Goal: Task Accomplishment & Management: Check status

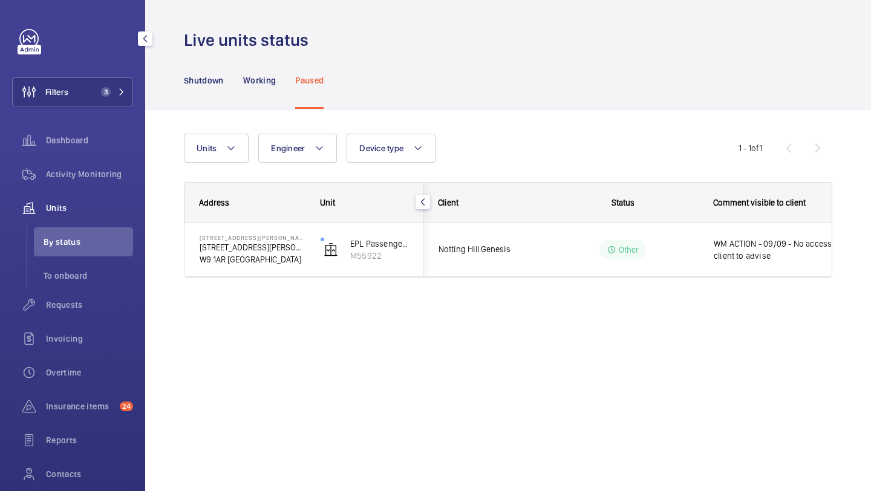
click at [109, 109] on div "Filters 3 Dashboard Activity Monitoring Units By status To onboard Requests Inv…" at bounding box center [72, 278] width 121 height 498
click at [107, 104] on button "Filters 3" at bounding box center [72, 91] width 121 height 29
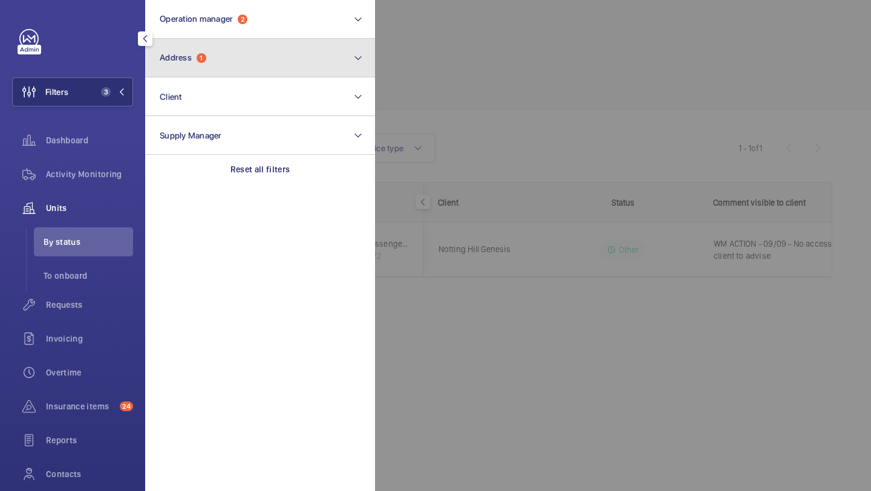
click at [257, 47] on button "Address 1" at bounding box center [260, 58] width 230 height 39
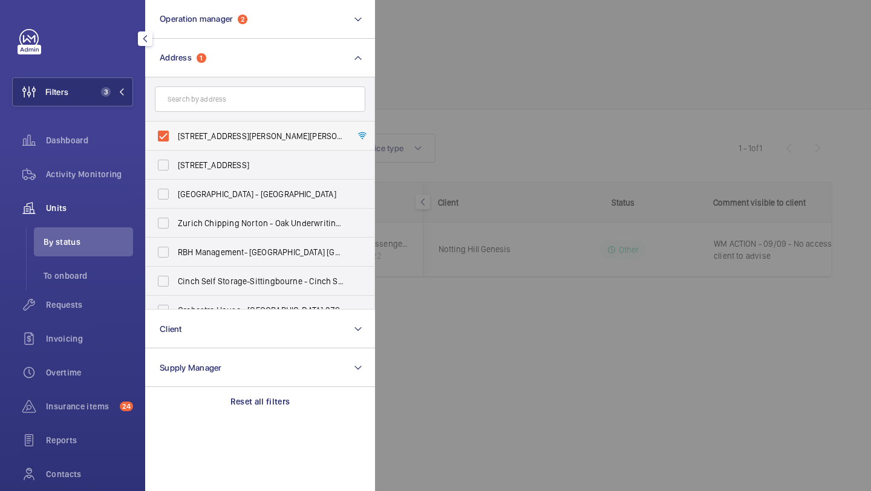
click at [219, 130] on span "[STREET_ADDRESS][PERSON_NAME][PERSON_NAME]" at bounding box center [261, 136] width 166 height 12
click at [175, 129] on input "[STREET_ADDRESS][PERSON_NAME][PERSON_NAME]" at bounding box center [163, 136] width 24 height 24
checkbox input "false"
click at [220, 100] on input "text" at bounding box center [260, 98] width 210 height 25
paste input "3-40 Watersreach Lift"
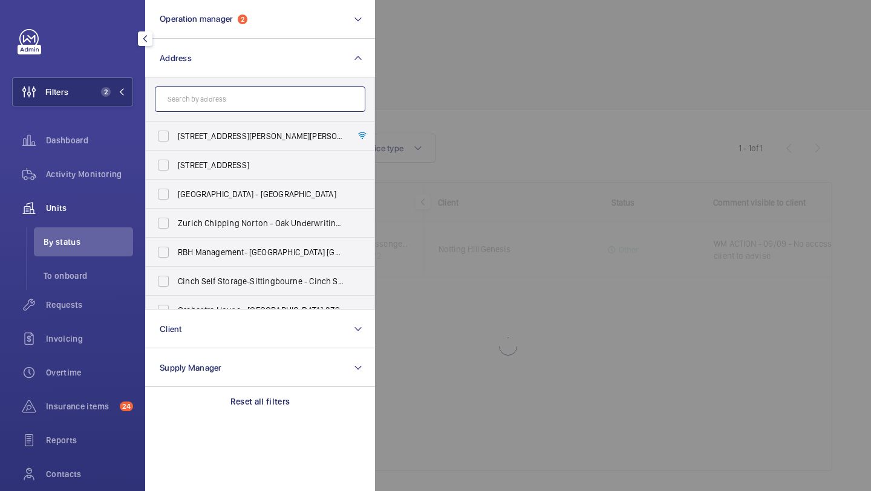
type input "3-40 Watersreach Lift"
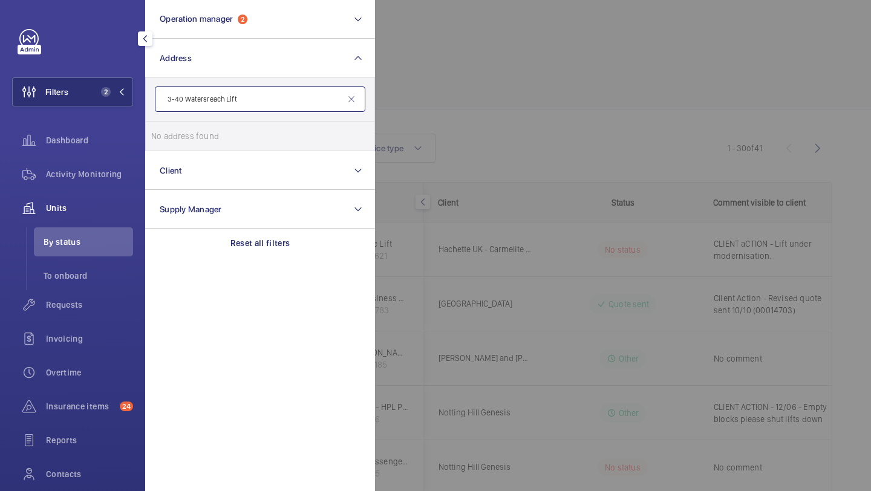
drag, startPoint x: 233, startPoint y: 104, endPoint x: 136, endPoint y: 104, distance: 97.3
click at [136, 104] on div "Filters 2 Operation manager 2 Address 3-40 Watersreach Lift No address found Re…" at bounding box center [72, 245] width 145 height 491
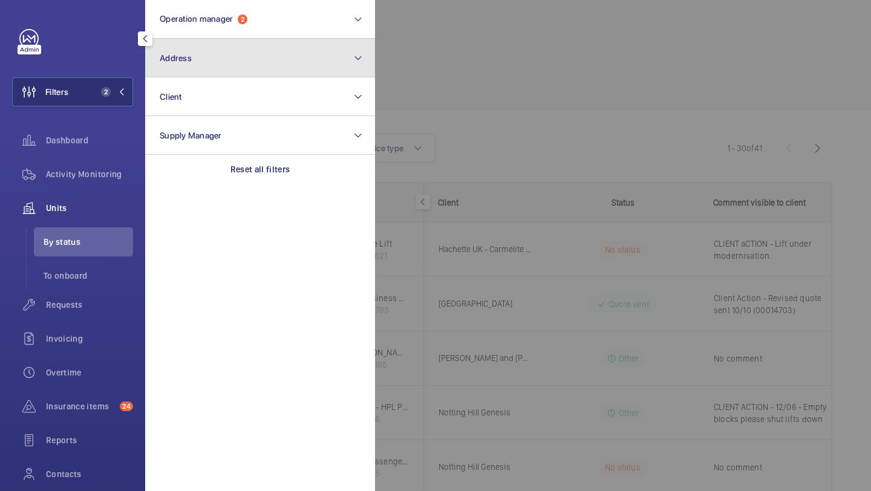
click at [211, 66] on button "Address" at bounding box center [260, 58] width 230 height 39
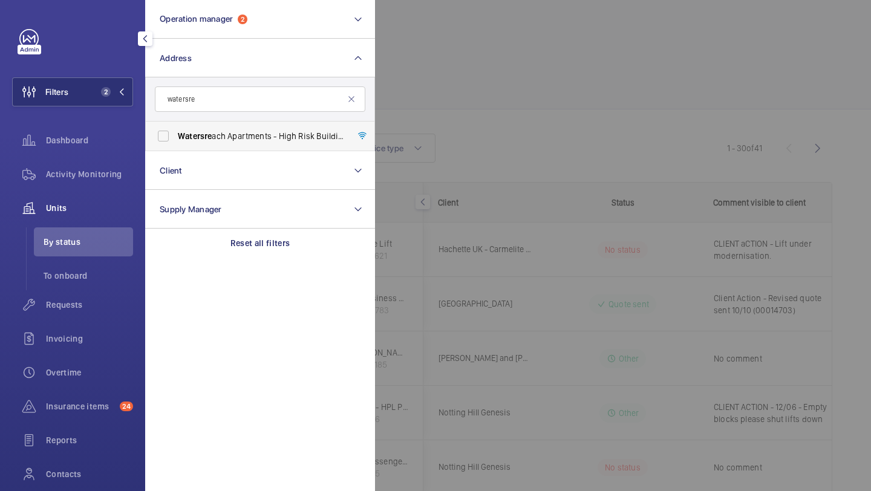
type input "watersre"
click at [233, 135] on span "Watersre ach Apartments - High Risk Building - [GEOGRAPHIC_DATA]" at bounding box center [261, 136] width 166 height 12
click at [175, 135] on input "Watersre ach Apartments - High Risk Building - [GEOGRAPHIC_DATA]" at bounding box center [163, 136] width 24 height 24
checkbox input "true"
click at [490, 97] on div at bounding box center [810, 245] width 871 height 491
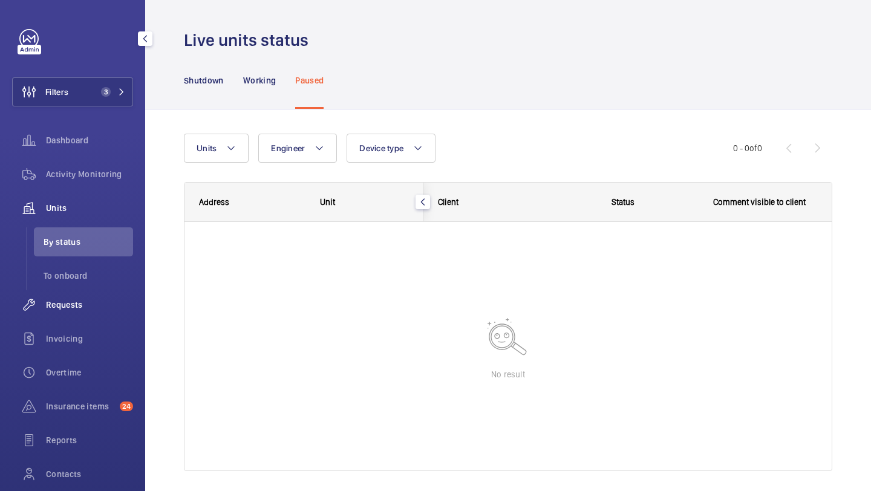
click at [84, 310] on span "Requests" at bounding box center [89, 305] width 87 height 12
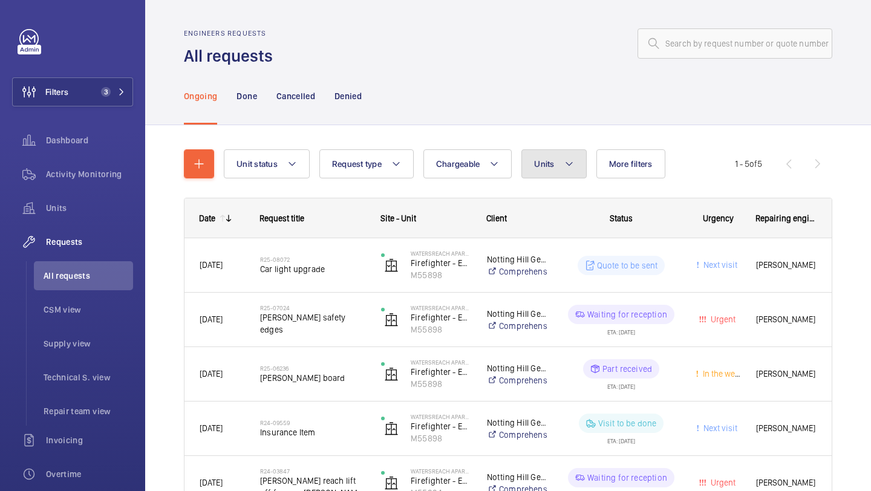
click at [545, 158] on button "Units" at bounding box center [553, 163] width 65 height 29
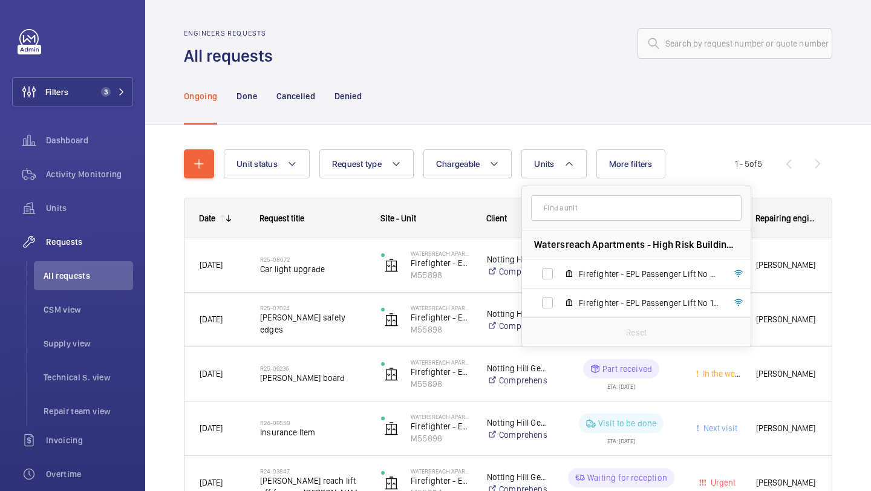
click at [522, 106] on div "Ongoing Done Cancelled Denied" at bounding box center [508, 95] width 648 height 57
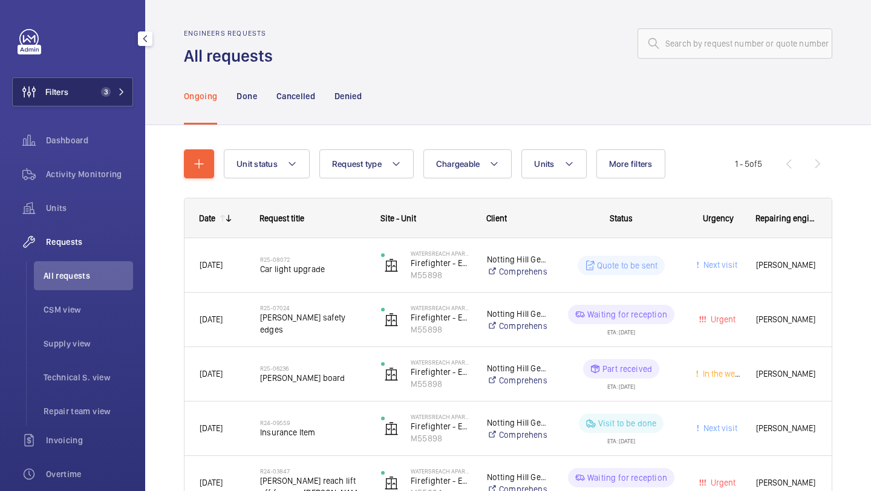
click at [108, 87] on span "3" at bounding box center [103, 92] width 15 height 10
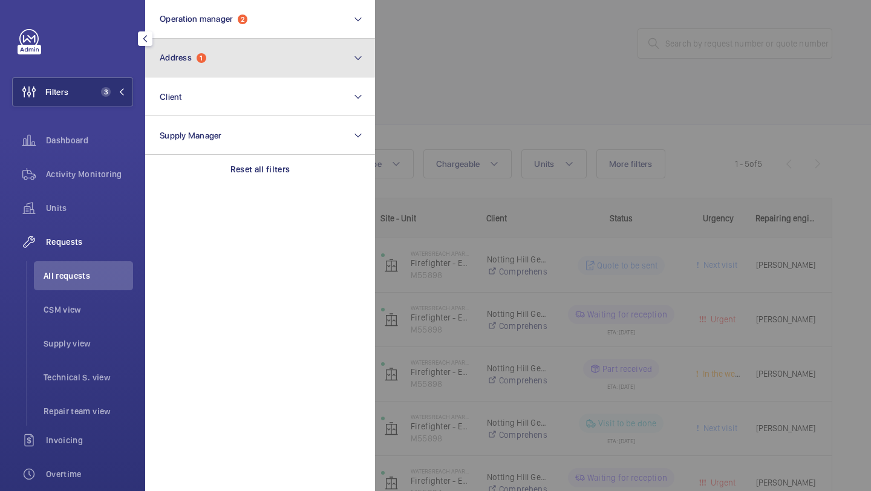
click at [174, 69] on button "Address 1" at bounding box center [260, 58] width 230 height 39
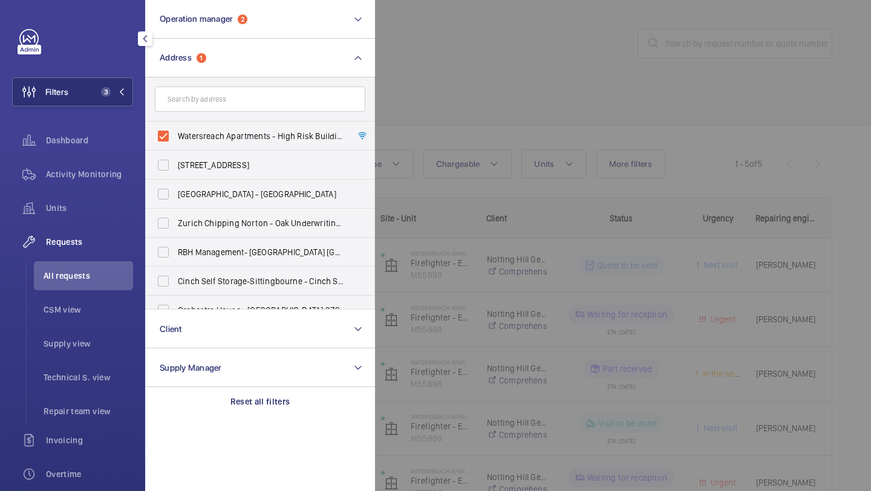
click at [183, 125] on label "Watersreach Apartments - High Risk Building - [GEOGRAPHIC_DATA]" at bounding box center [251, 136] width 210 height 29
click at [175, 125] on input "Watersreach Apartments - High Risk Building - [GEOGRAPHIC_DATA]" at bounding box center [163, 136] width 24 height 24
checkbox input "false"
click at [183, 112] on form at bounding box center [260, 99] width 229 height 44
click at [183, 107] on input "text" at bounding box center [260, 98] width 210 height 25
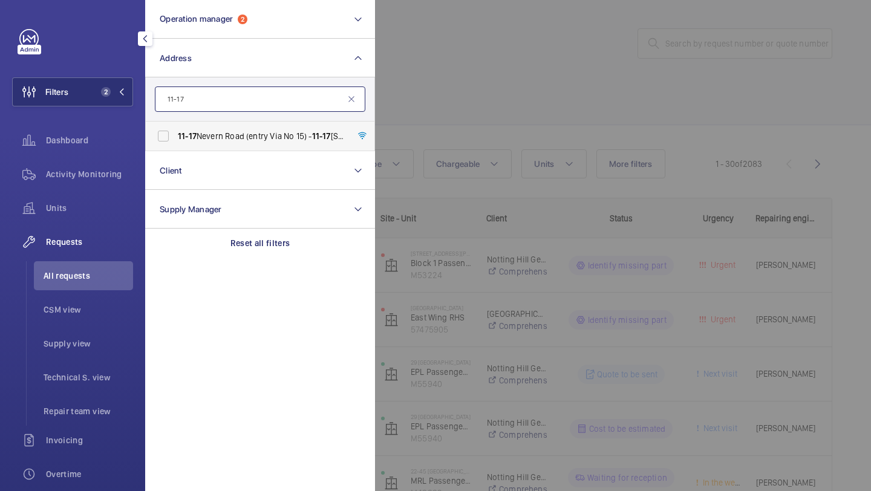
type input "11-17"
click at [195, 141] on span "11-[GEOGRAPHIC_DATA] (entry Via No 15) - 11-[GEOGRAPHIC_DATA] ([STREET_ADDRESS]" at bounding box center [261, 136] width 166 height 12
click at [175, 141] on input "11-[GEOGRAPHIC_DATA] (entry Via No 15) - 11-[GEOGRAPHIC_DATA] ([STREET_ADDRESS]" at bounding box center [163, 136] width 24 height 24
checkbox input "true"
click at [433, 99] on div at bounding box center [810, 245] width 871 height 491
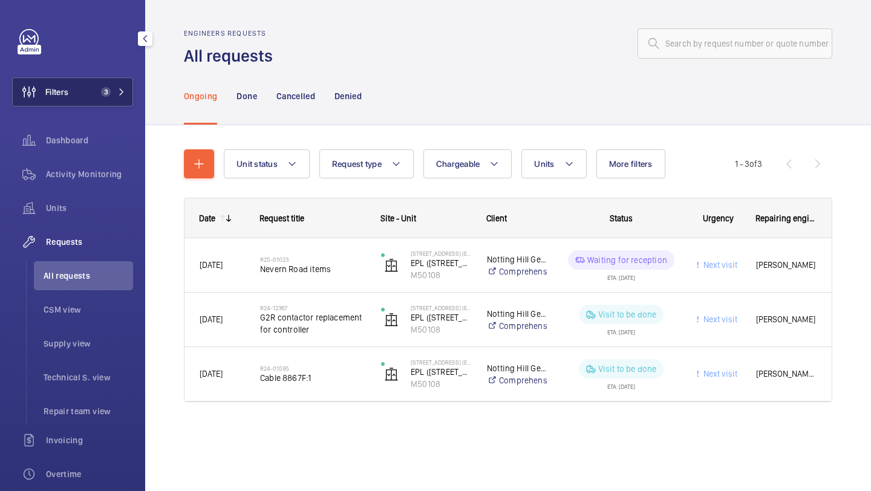
click at [110, 96] on span "3" at bounding box center [110, 92] width 29 height 10
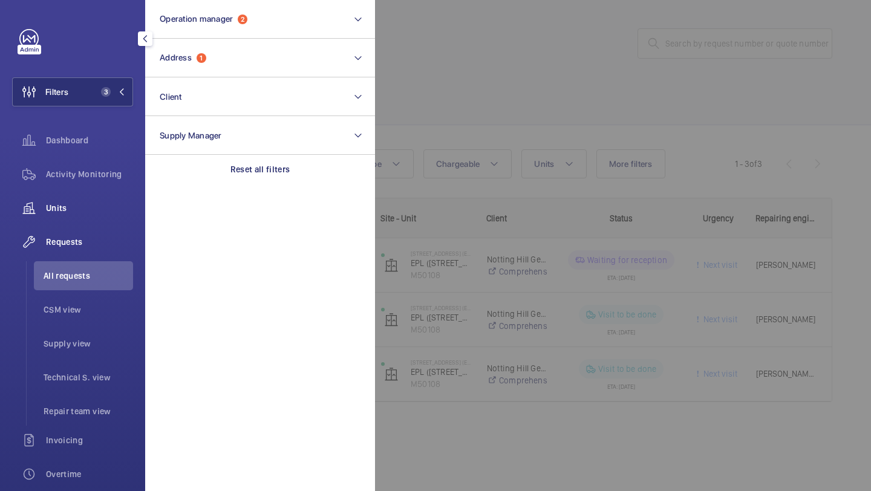
click at [74, 203] on span "Units" at bounding box center [89, 208] width 87 height 12
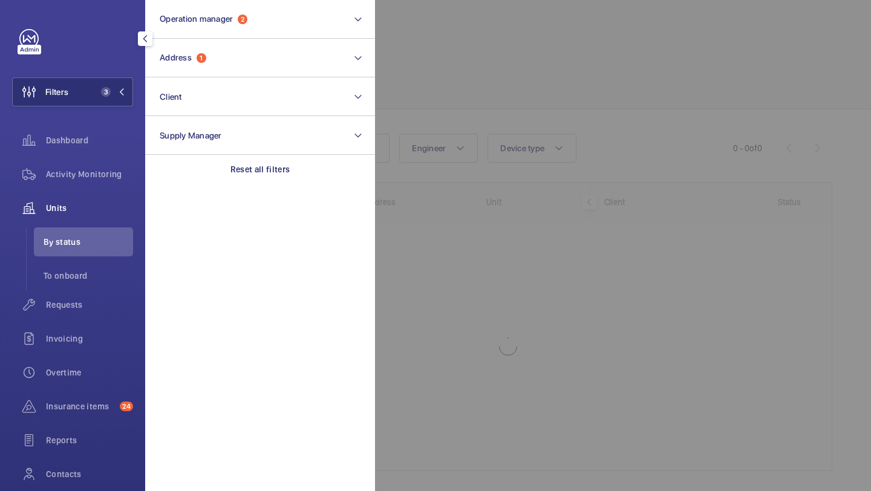
click at [580, 18] on div at bounding box center [810, 245] width 871 height 491
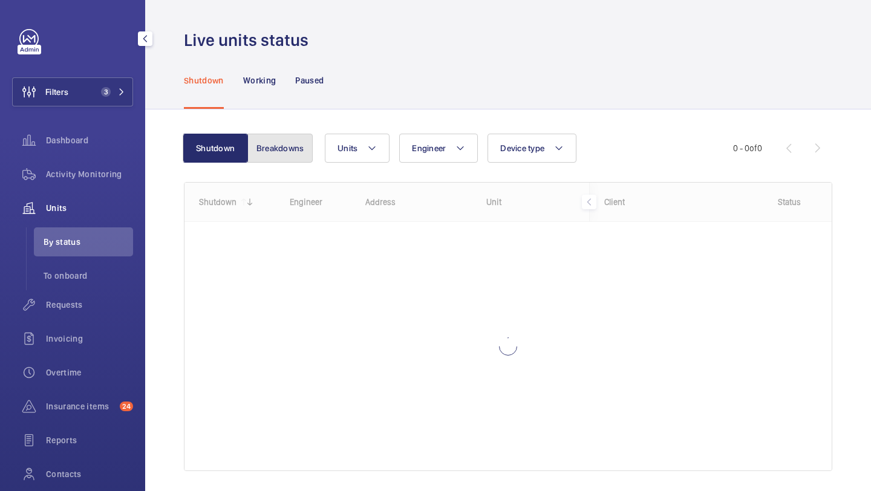
click at [279, 154] on button "Breakdowns" at bounding box center [279, 148] width 65 height 29
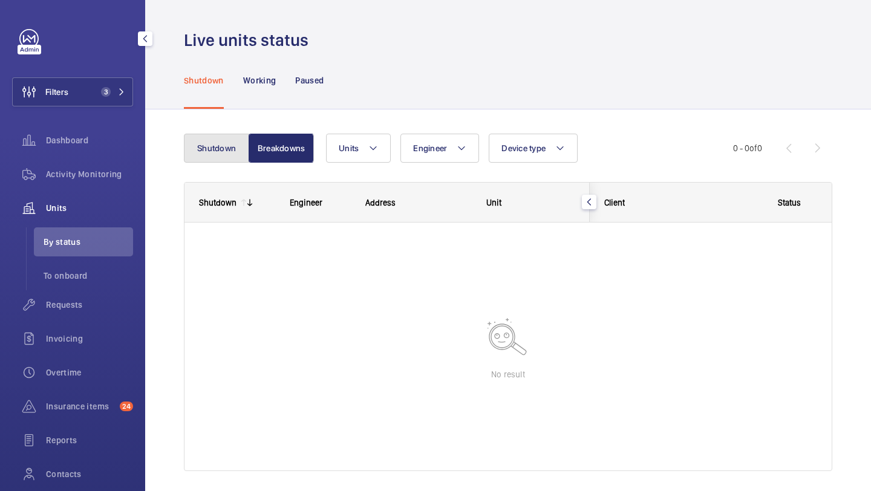
click at [226, 151] on button "Shutdown" at bounding box center [216, 148] width 65 height 29
click at [262, 148] on button "Breakdowns" at bounding box center [279, 148] width 65 height 29
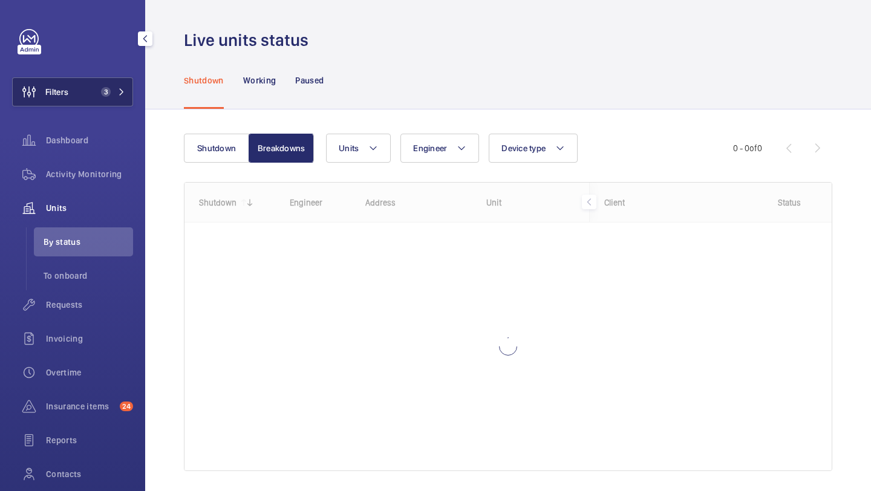
click at [105, 102] on button "Filters 3" at bounding box center [72, 91] width 121 height 29
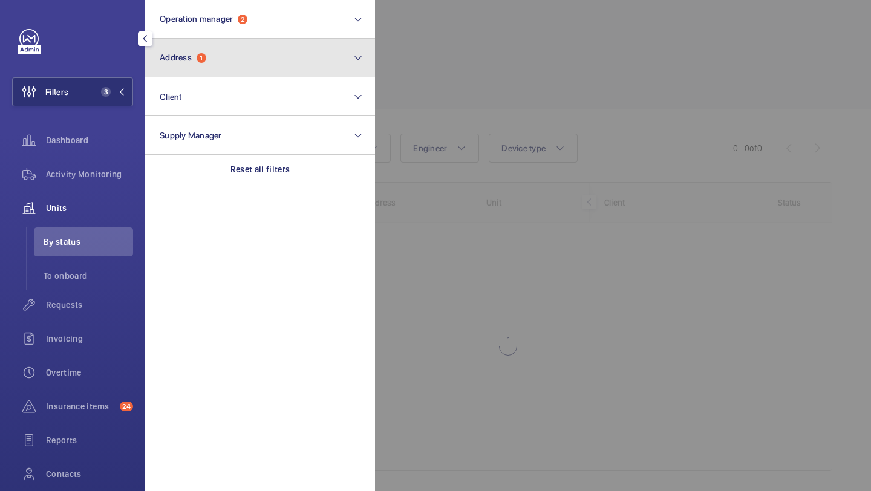
click at [189, 68] on button "Address 1" at bounding box center [260, 58] width 230 height 39
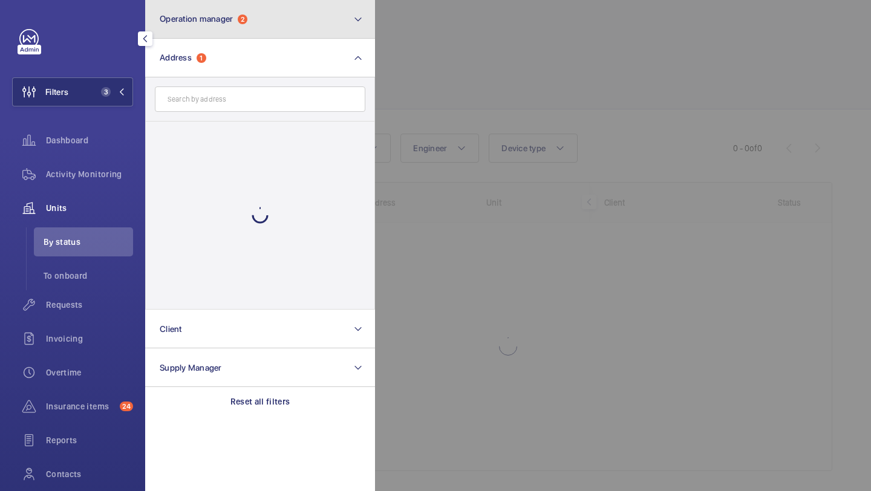
click at [208, 25] on button "Operation manager 2" at bounding box center [260, 19] width 230 height 39
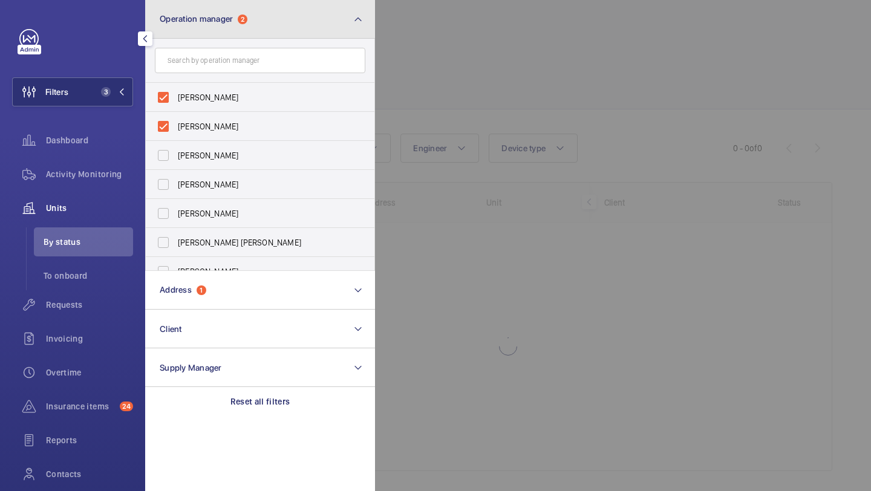
click at [227, 37] on button "Operation manager 2" at bounding box center [260, 19] width 230 height 39
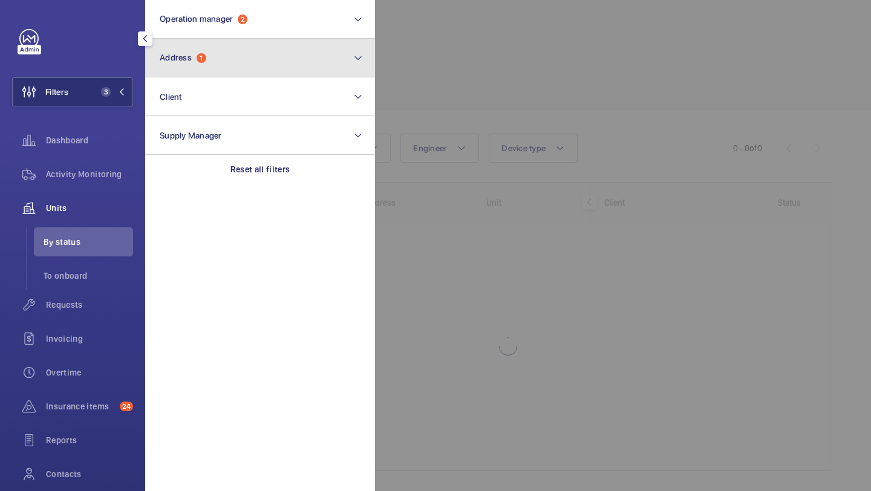
click at [223, 60] on button "Address 1" at bounding box center [260, 58] width 230 height 39
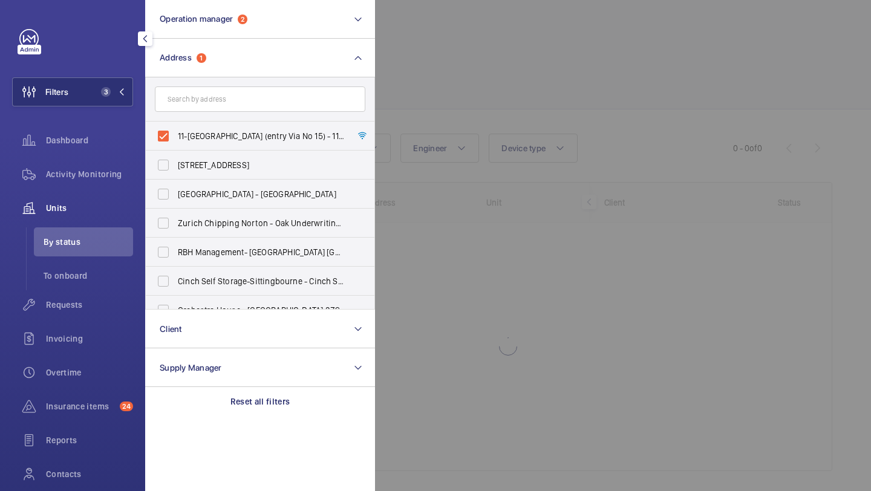
click at [429, 73] on div at bounding box center [810, 245] width 871 height 491
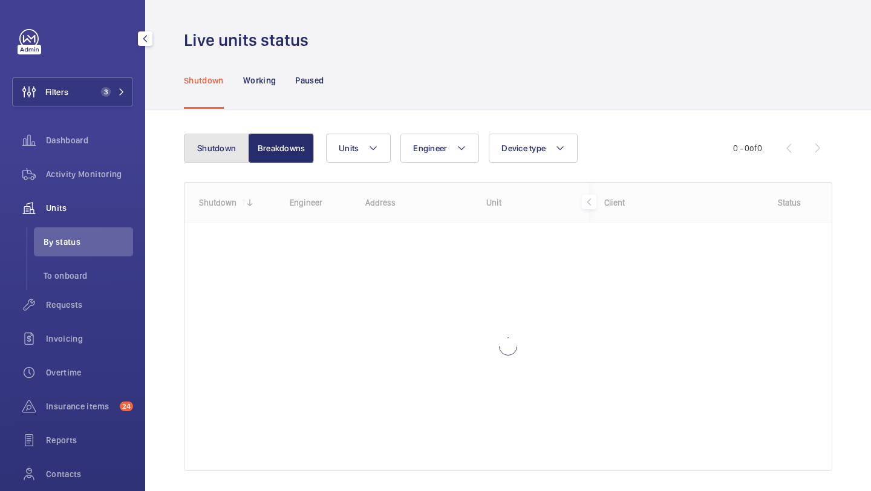
click at [227, 146] on button "Shutdown" at bounding box center [216, 148] width 65 height 29
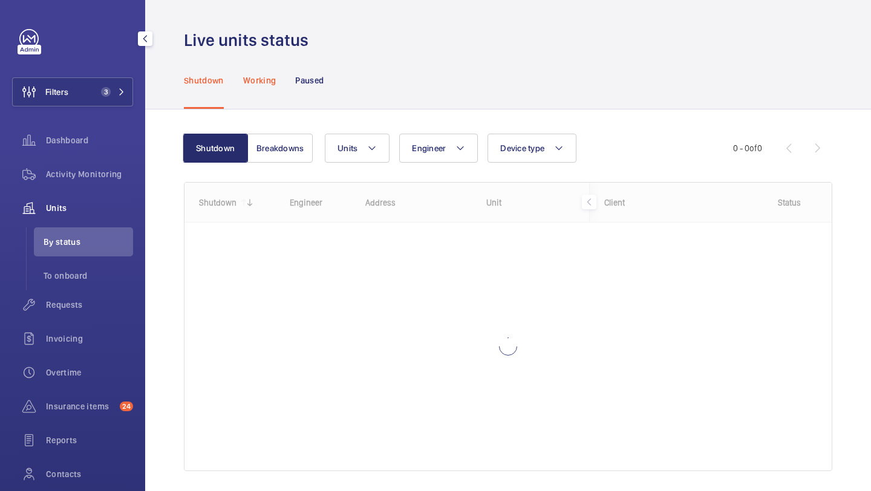
click at [266, 91] on div "Working" at bounding box center [259, 79] width 33 height 57
click at [213, 82] on p "Shutdown" at bounding box center [204, 80] width 40 height 12
click at [271, 138] on button "Breakdowns" at bounding box center [279, 148] width 65 height 29
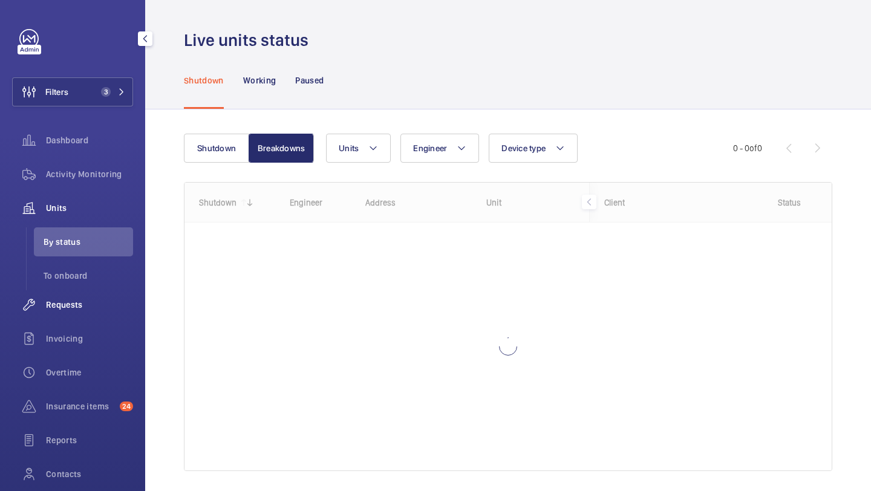
click at [99, 300] on span "Requests" at bounding box center [89, 305] width 87 height 12
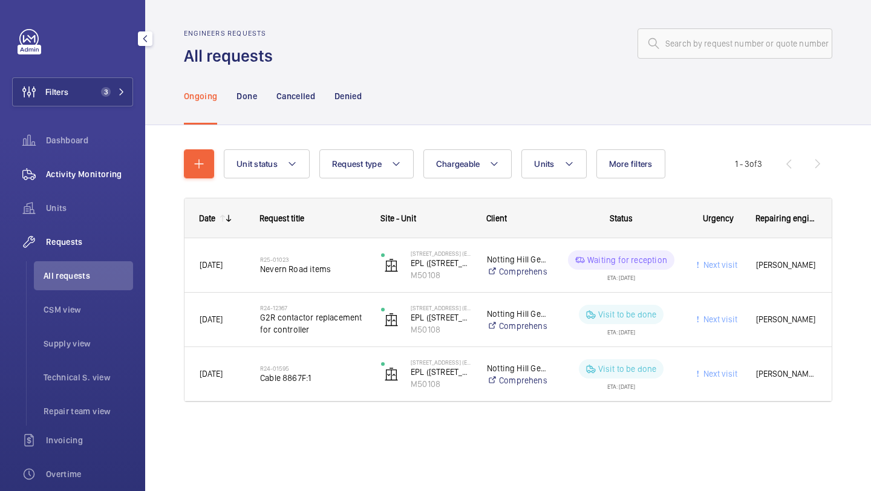
click at [96, 187] on div "Activity Monitoring" at bounding box center [72, 174] width 121 height 29
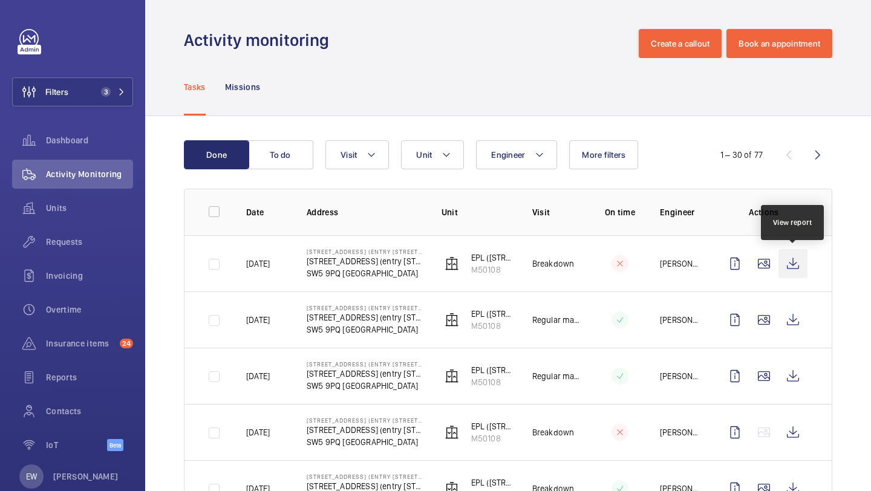
click at [781, 267] on wm-front-icon-button at bounding box center [792, 263] width 29 height 29
click at [783, 261] on wm-front-icon-button at bounding box center [792, 263] width 29 height 29
click at [108, 246] on span "Requests" at bounding box center [89, 242] width 87 height 12
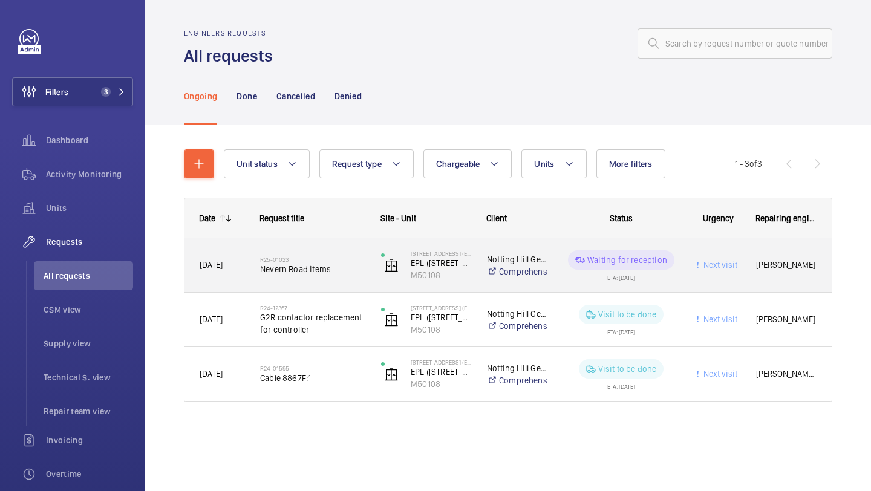
click at [326, 266] on span "Nevern Road items" at bounding box center [312, 269] width 105 height 12
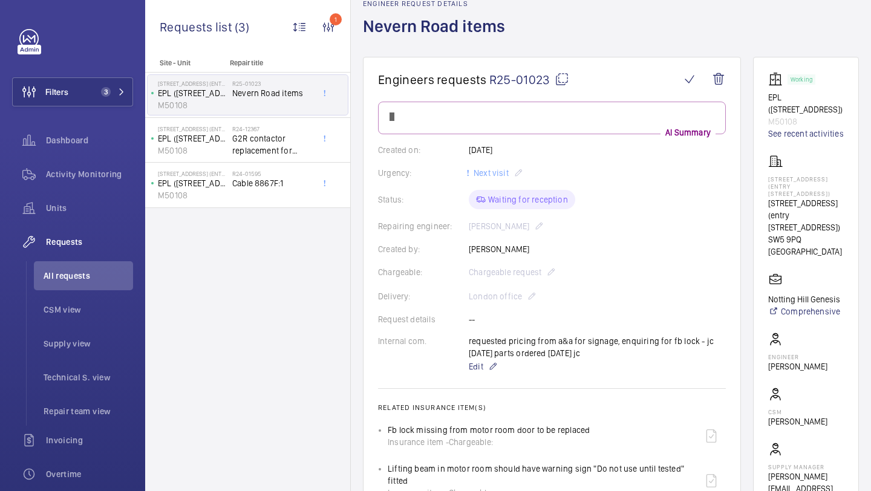
scroll to position [63, 0]
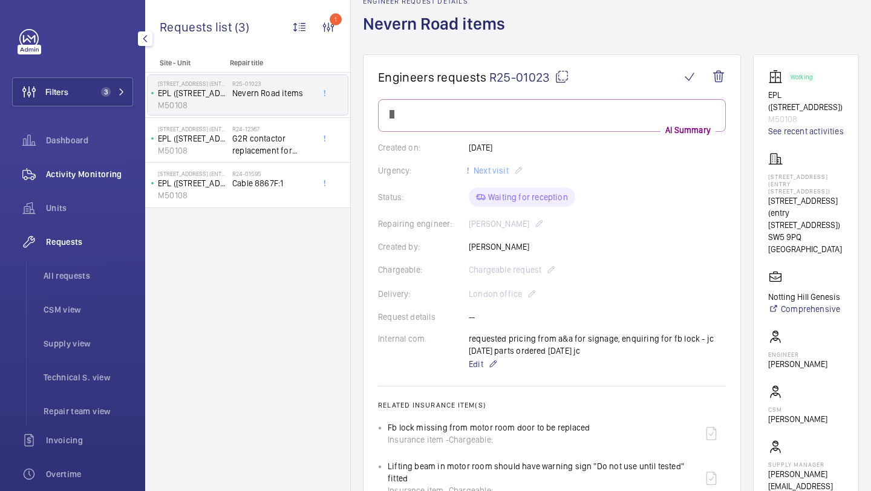
click at [97, 181] on div "Activity Monitoring" at bounding box center [72, 174] width 121 height 29
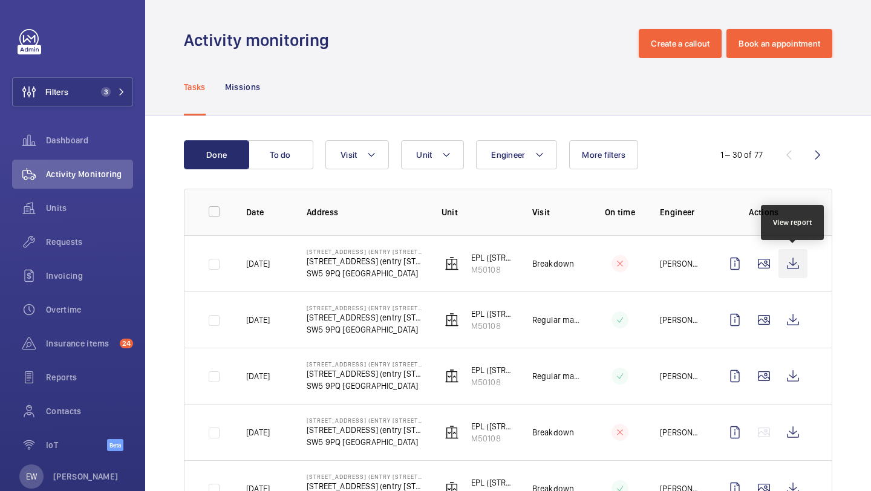
click at [789, 273] on wm-front-icon-button at bounding box center [792, 263] width 29 height 29
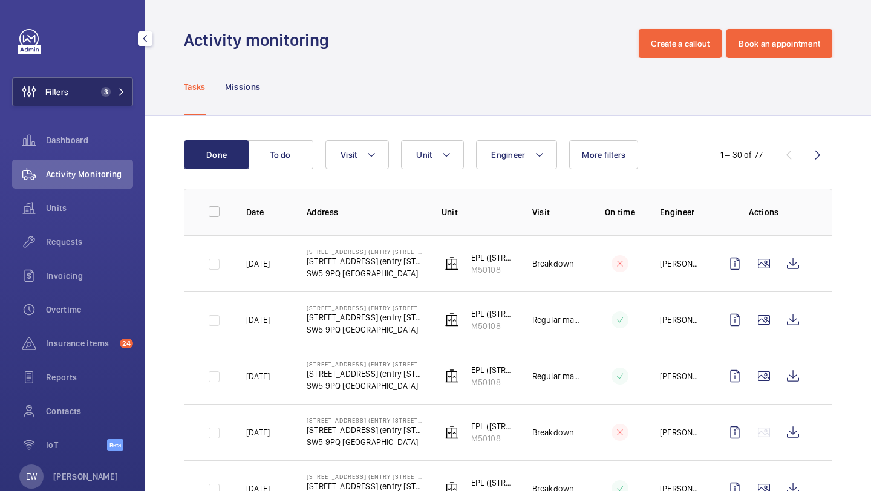
click at [109, 82] on button "Filters 3" at bounding box center [72, 91] width 121 height 29
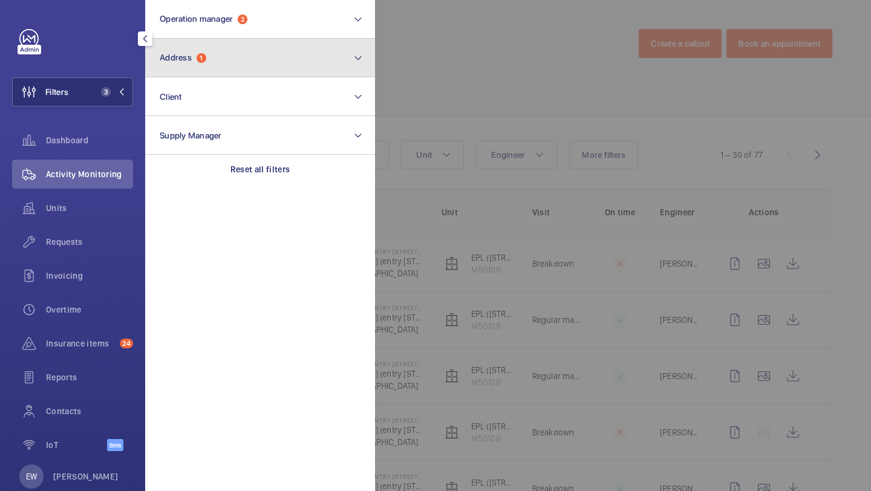
drag, startPoint x: 137, startPoint y: 70, endPoint x: 218, endPoint y: 65, distance: 81.1
click at [217, 60] on button "Address 1" at bounding box center [260, 58] width 230 height 39
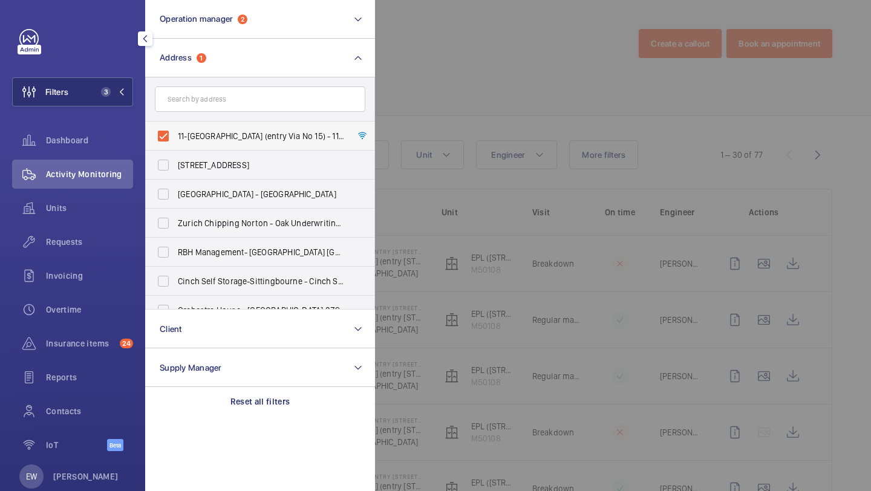
click at [207, 126] on label "11-[GEOGRAPHIC_DATA] (entry Via No 15) - 11-[GEOGRAPHIC_DATA] ([STREET_ADDRESS]" at bounding box center [251, 136] width 210 height 29
click at [175, 126] on input "11-[GEOGRAPHIC_DATA] (entry Via No 15) - 11-[GEOGRAPHIC_DATA] ([STREET_ADDRESS]" at bounding box center [163, 136] width 24 height 24
checkbox input "false"
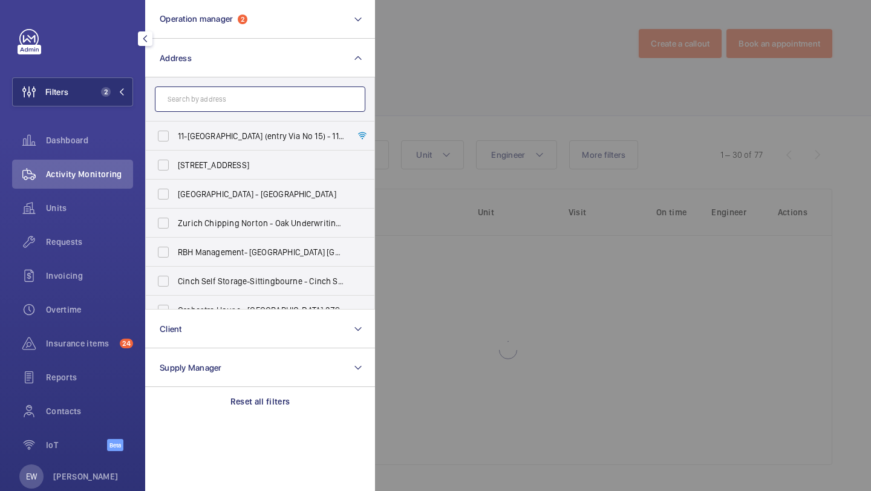
click at [217, 96] on input "text" at bounding box center [260, 98] width 210 height 25
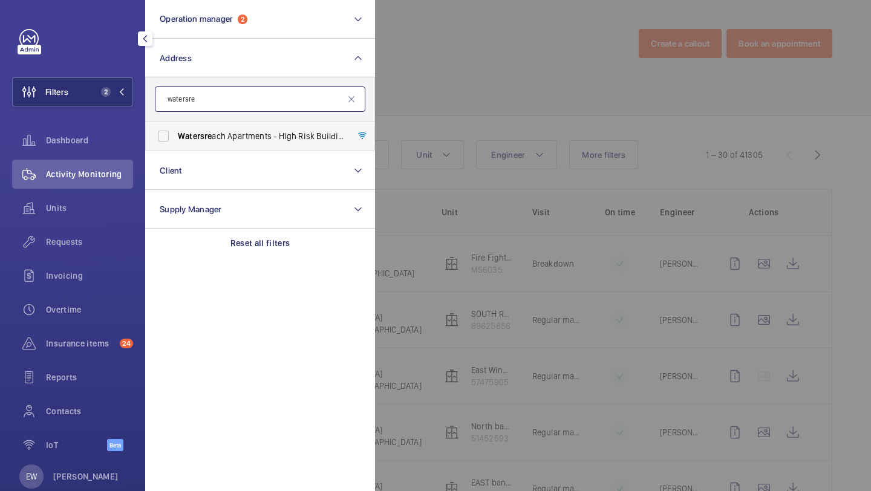
type input "watersre"
click at [221, 144] on label "Watersre ach Apartments - High Risk Building - [GEOGRAPHIC_DATA]" at bounding box center [251, 136] width 210 height 29
click at [175, 144] on input "Watersre ach Apartments - High Risk Building - [GEOGRAPHIC_DATA]" at bounding box center [163, 136] width 24 height 24
checkbox input "true"
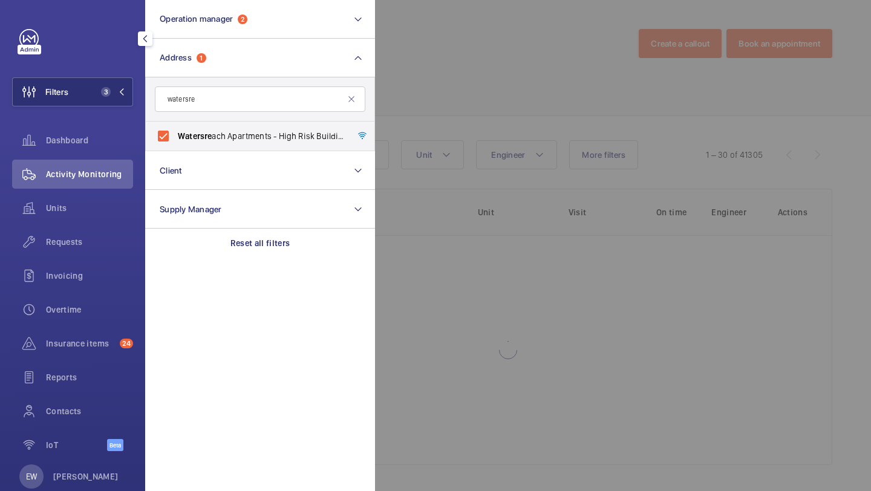
click at [491, 20] on div at bounding box center [810, 245] width 871 height 491
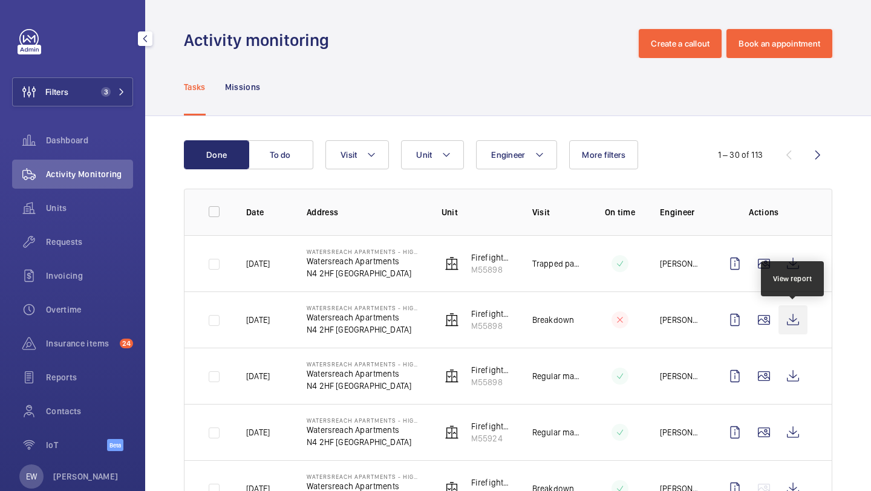
click at [788, 320] on wm-front-icon-button at bounding box center [792, 319] width 29 height 29
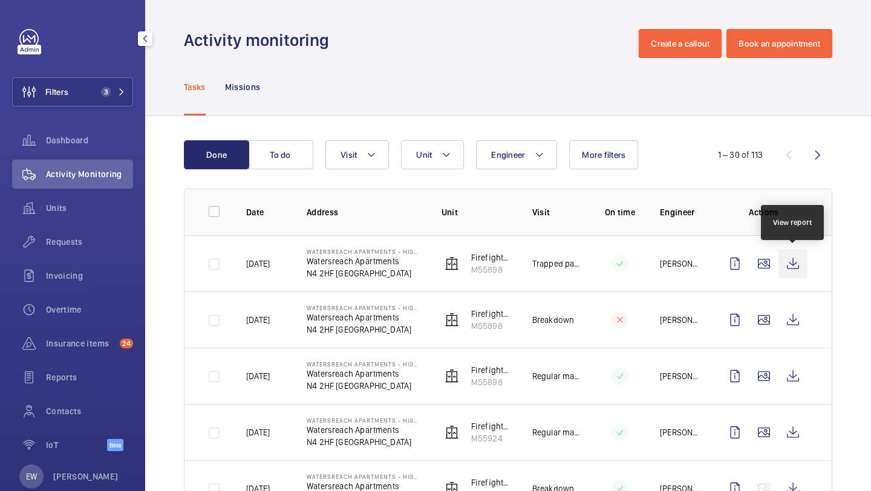
click at [799, 268] on wm-front-icon-button at bounding box center [792, 263] width 29 height 29
click at [80, 244] on span "Requests" at bounding box center [89, 242] width 87 height 12
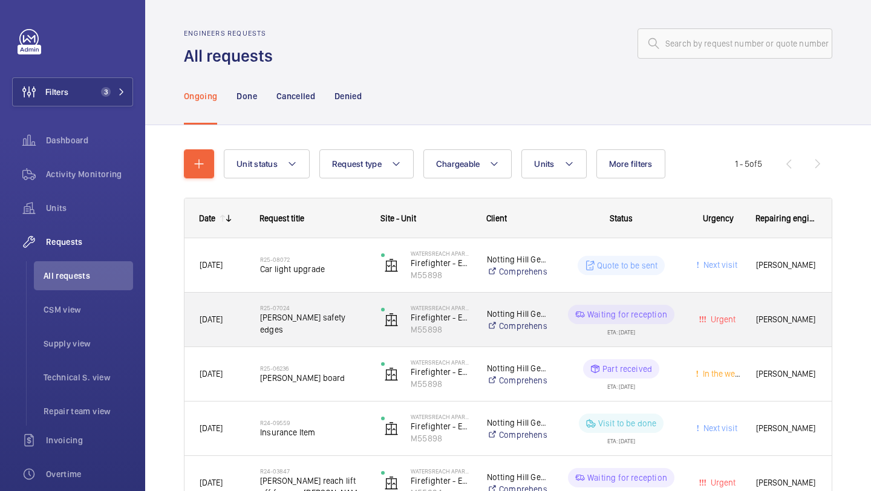
click at [351, 307] on div "R25-07024 [PERSON_NAME] safety edges" at bounding box center [312, 319] width 105 height 35
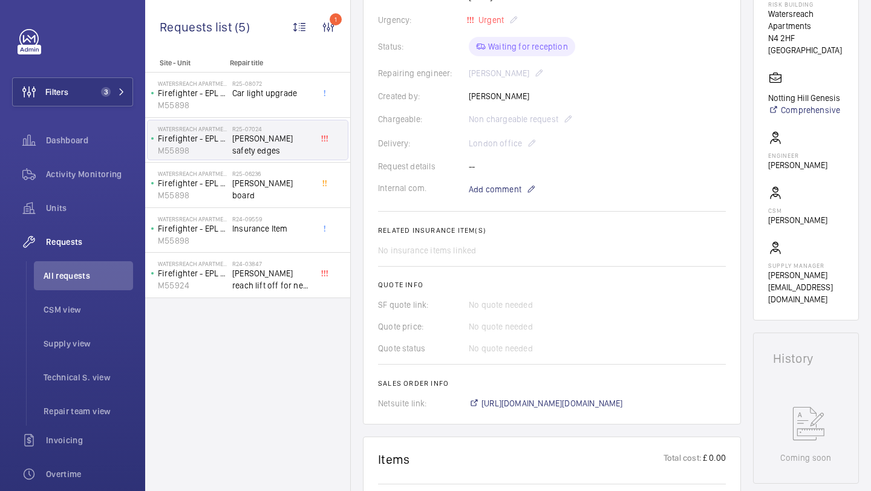
scroll to position [115, 0]
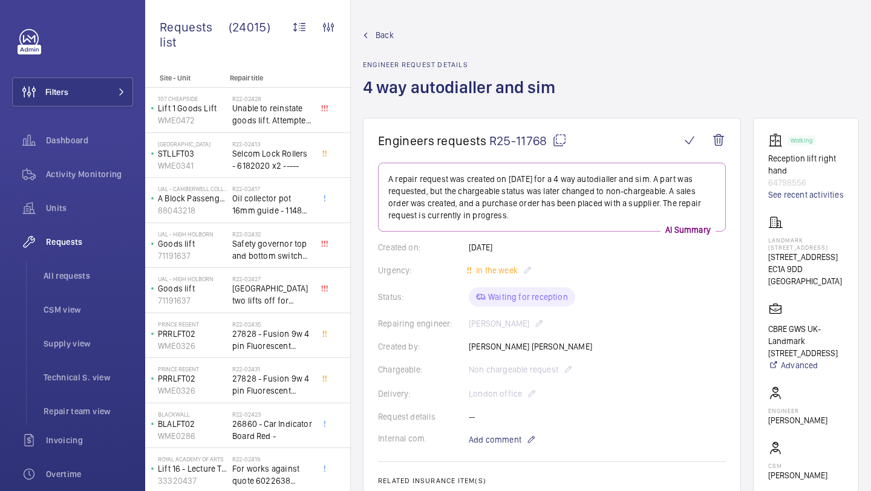
click at [511, 194] on p "A repair request was created on 2025-09-04 for a 4 way autodialler and sim. A p…" at bounding box center [551, 197] width 327 height 48
